Goal: Task Accomplishment & Management: Use online tool/utility

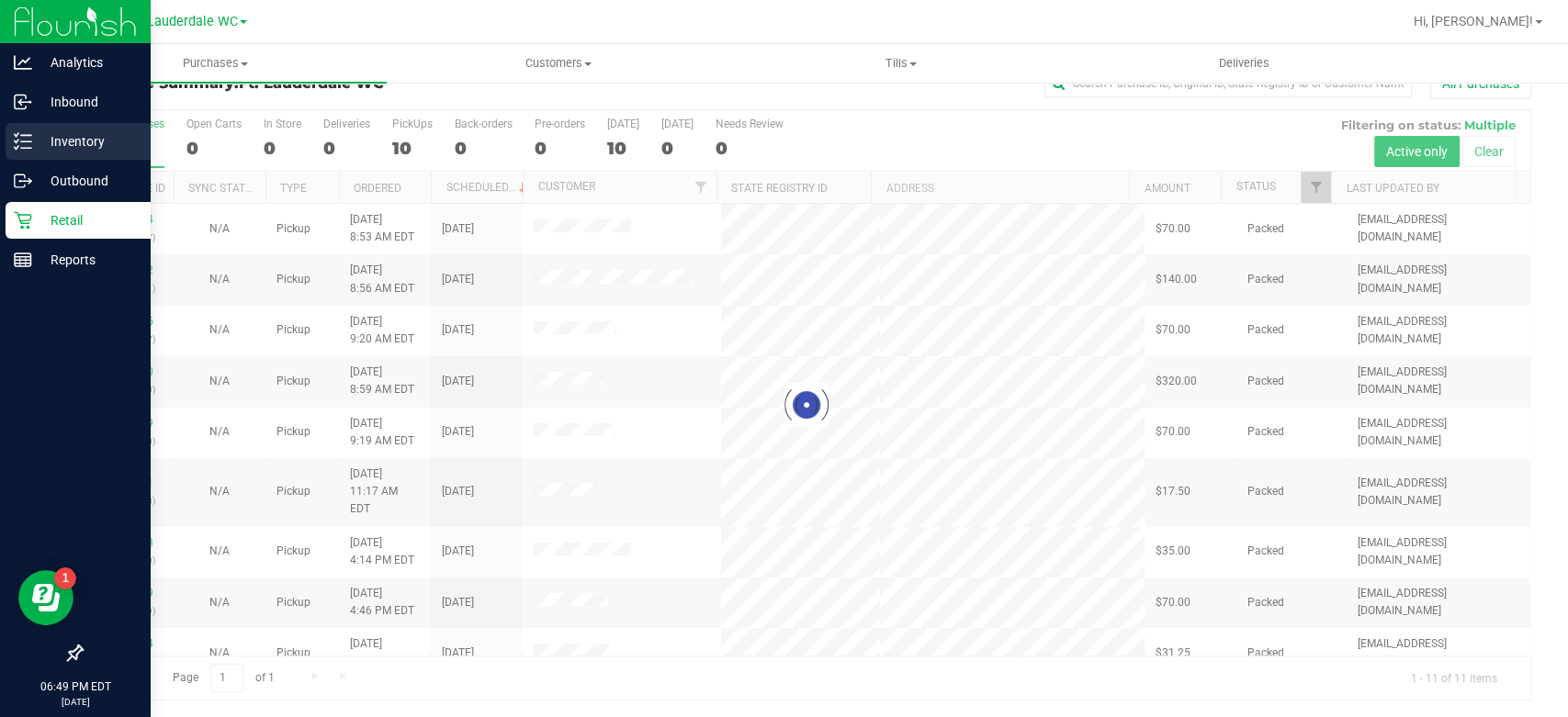
click at [37, 154] on div "Inventory" at bounding box center [78, 141] width 146 height 37
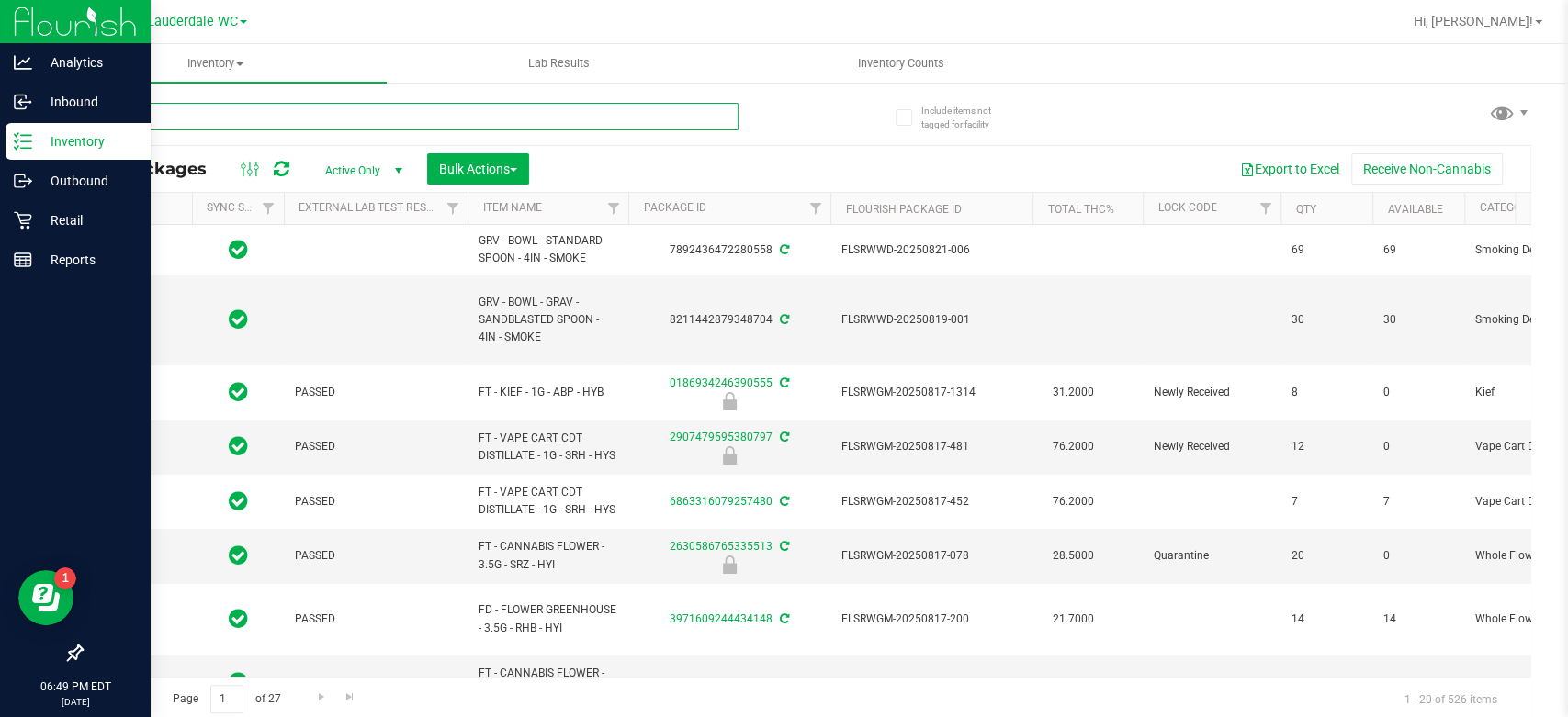
click at [461, 113] on input "text" at bounding box center [409, 116] width 657 height 28
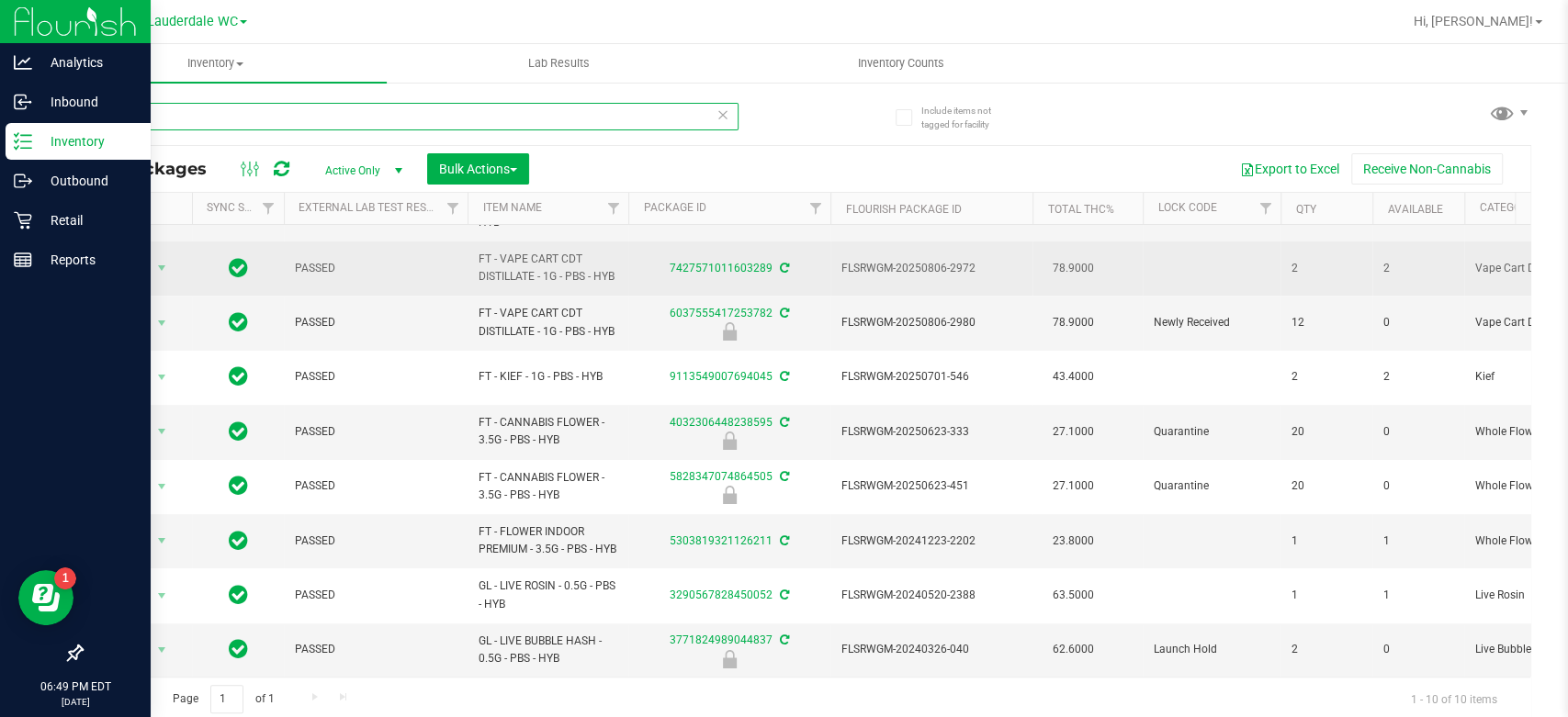
scroll to position [134, 0]
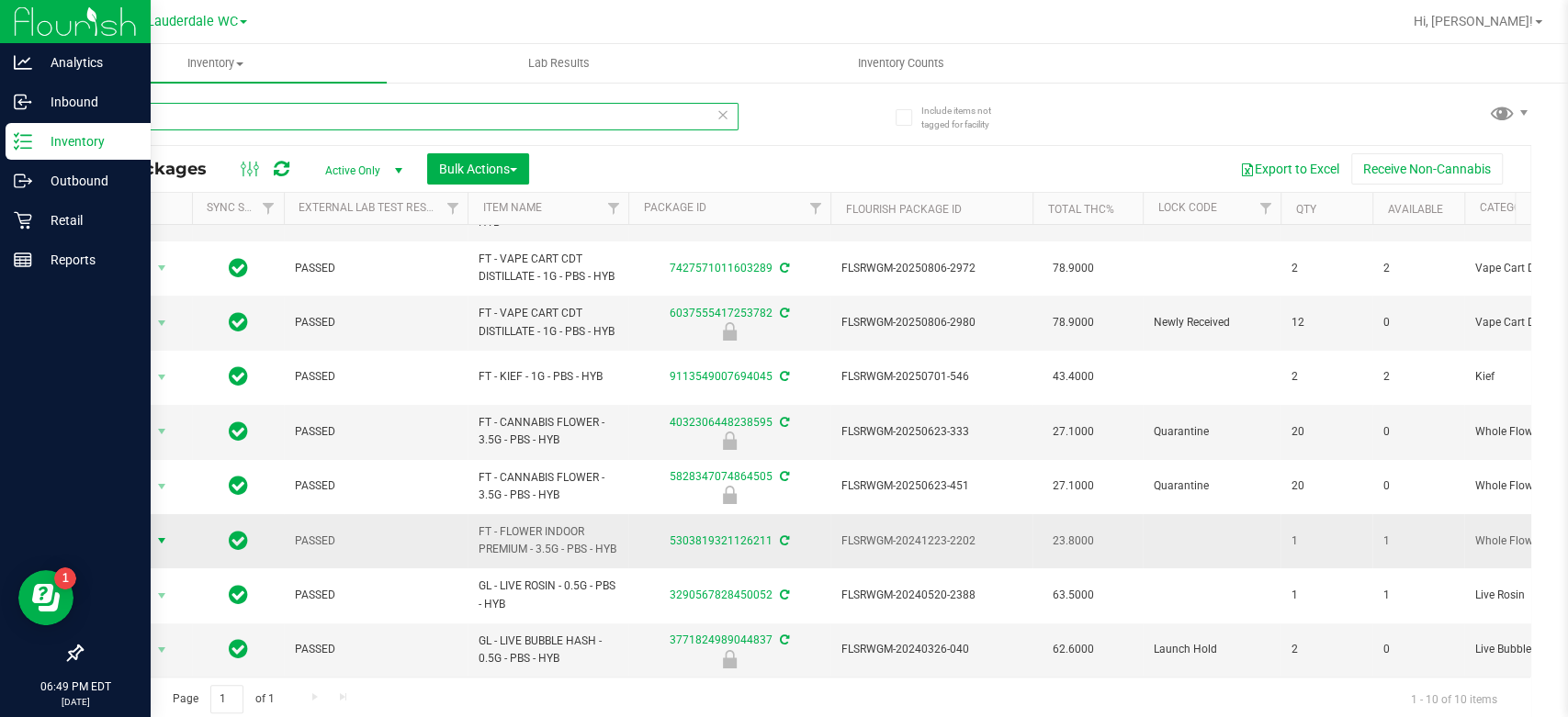
type input "pbs"
click at [133, 528] on span "Action" at bounding box center [125, 540] width 49 height 26
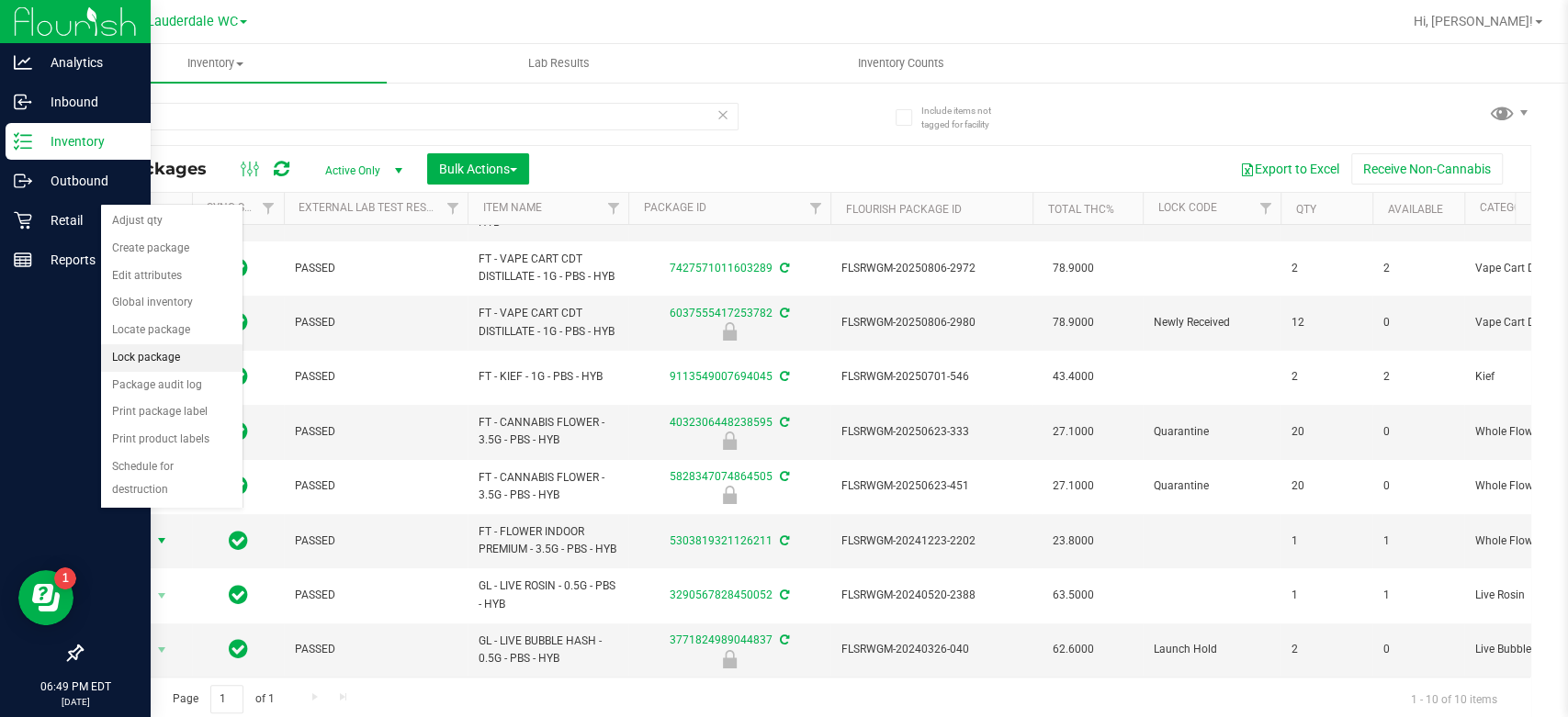
click at [156, 358] on li "Lock package" at bounding box center [171, 358] width 142 height 28
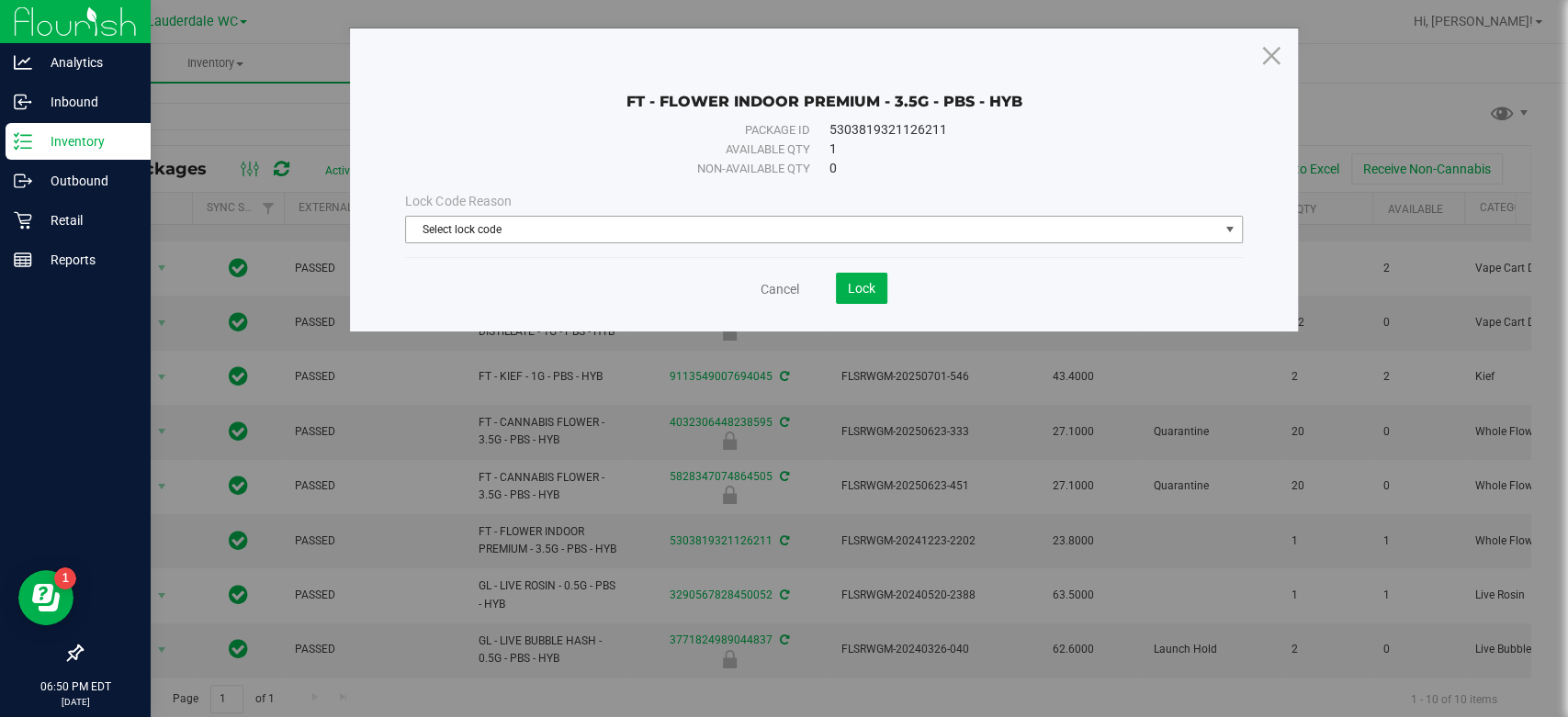
click at [676, 227] on span "Select lock code" at bounding box center [813, 229] width 813 height 26
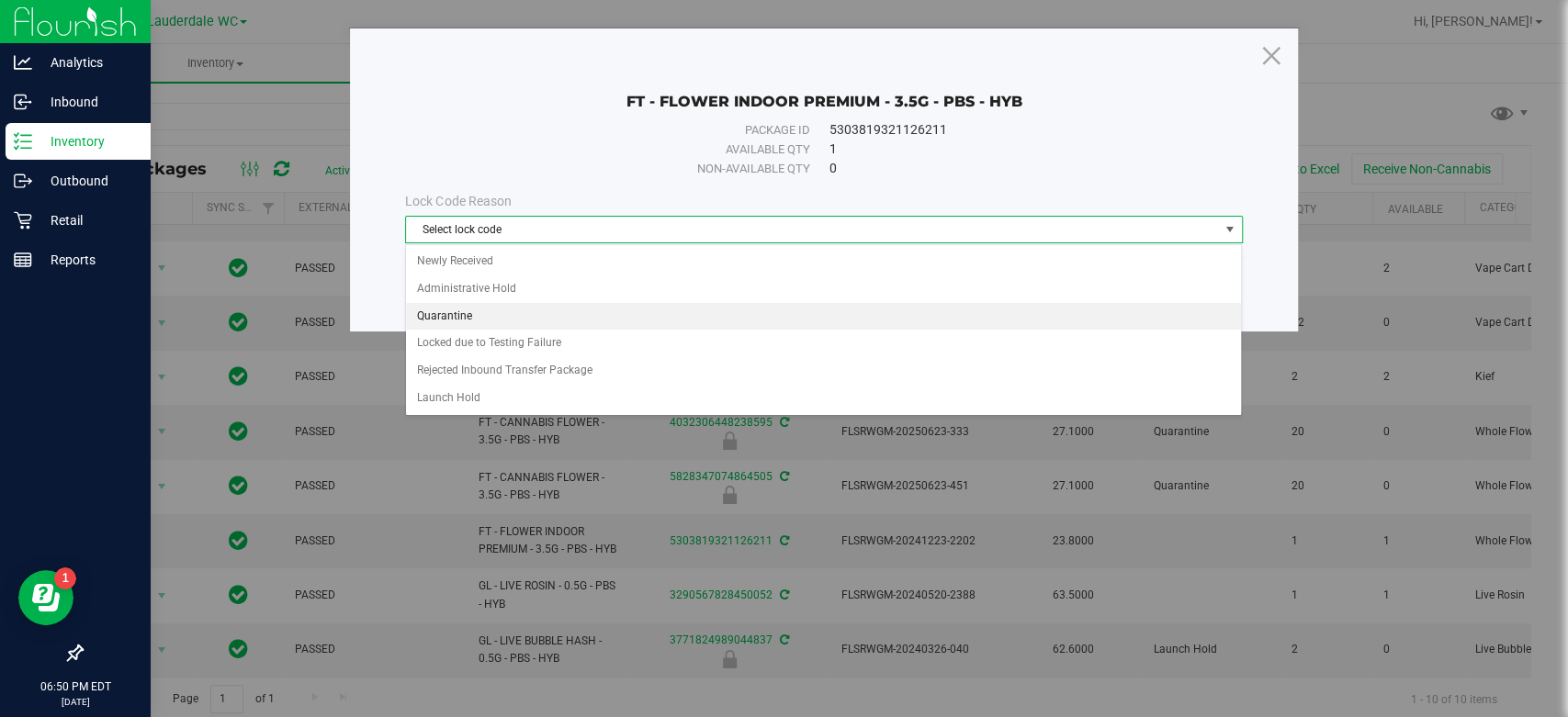
click at [529, 315] on li "Quarantine" at bounding box center [824, 317] width 835 height 28
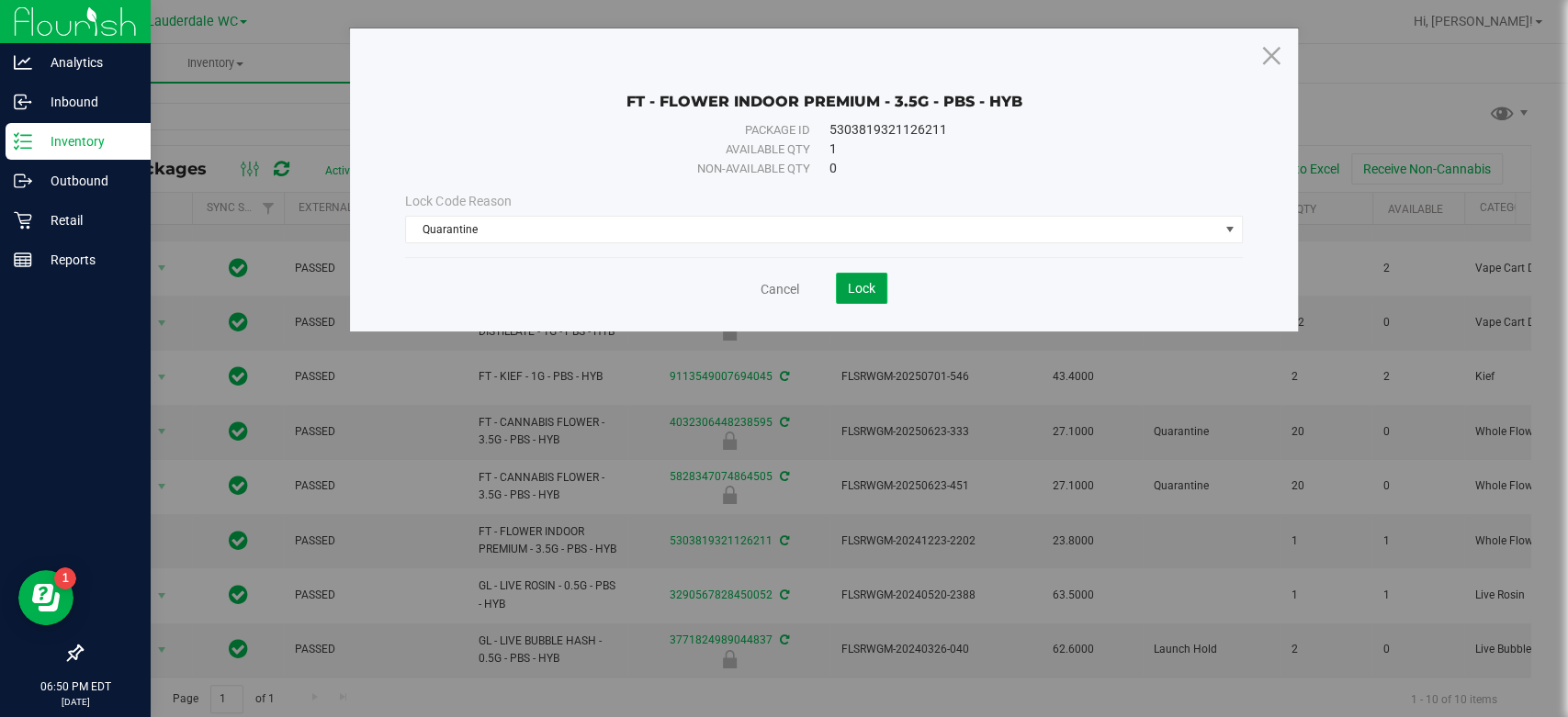
click at [873, 296] on button "Lock" at bounding box center [862, 288] width 51 height 31
